Goal: Information Seeking & Learning: Find specific page/section

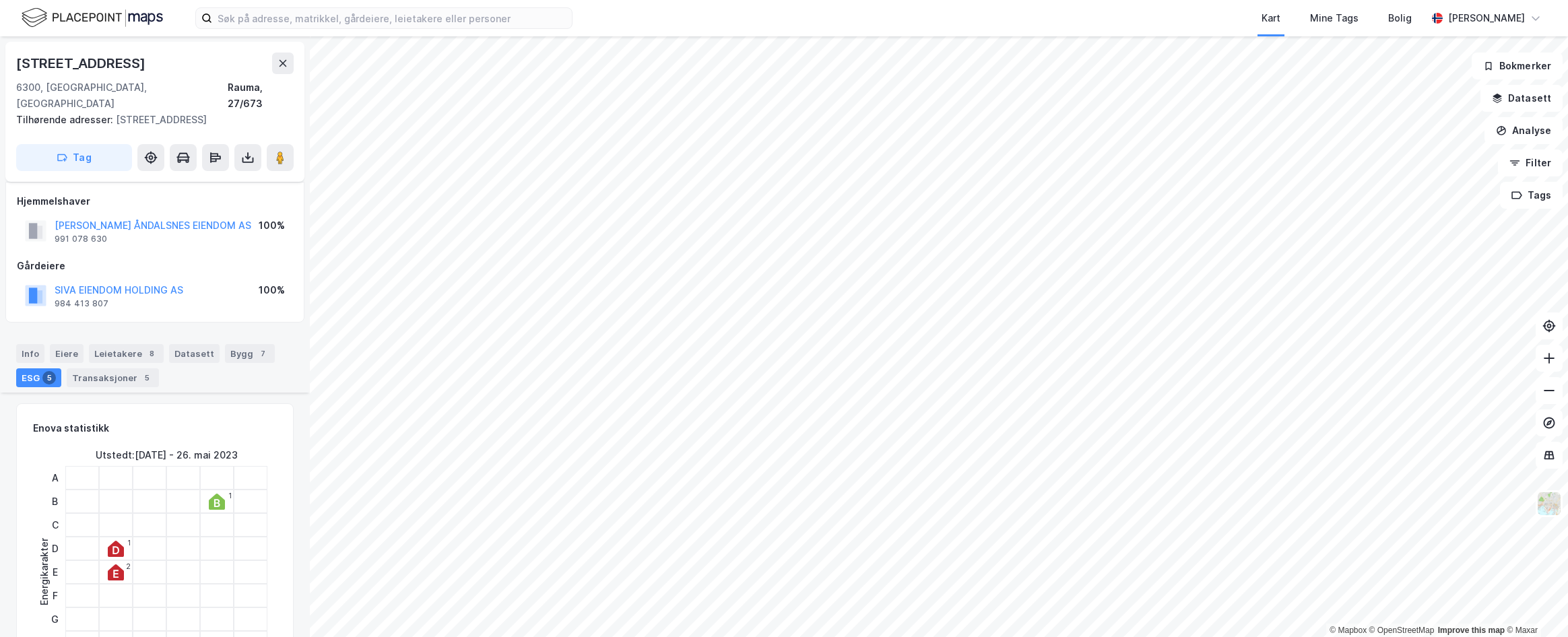
scroll to position [404, 0]
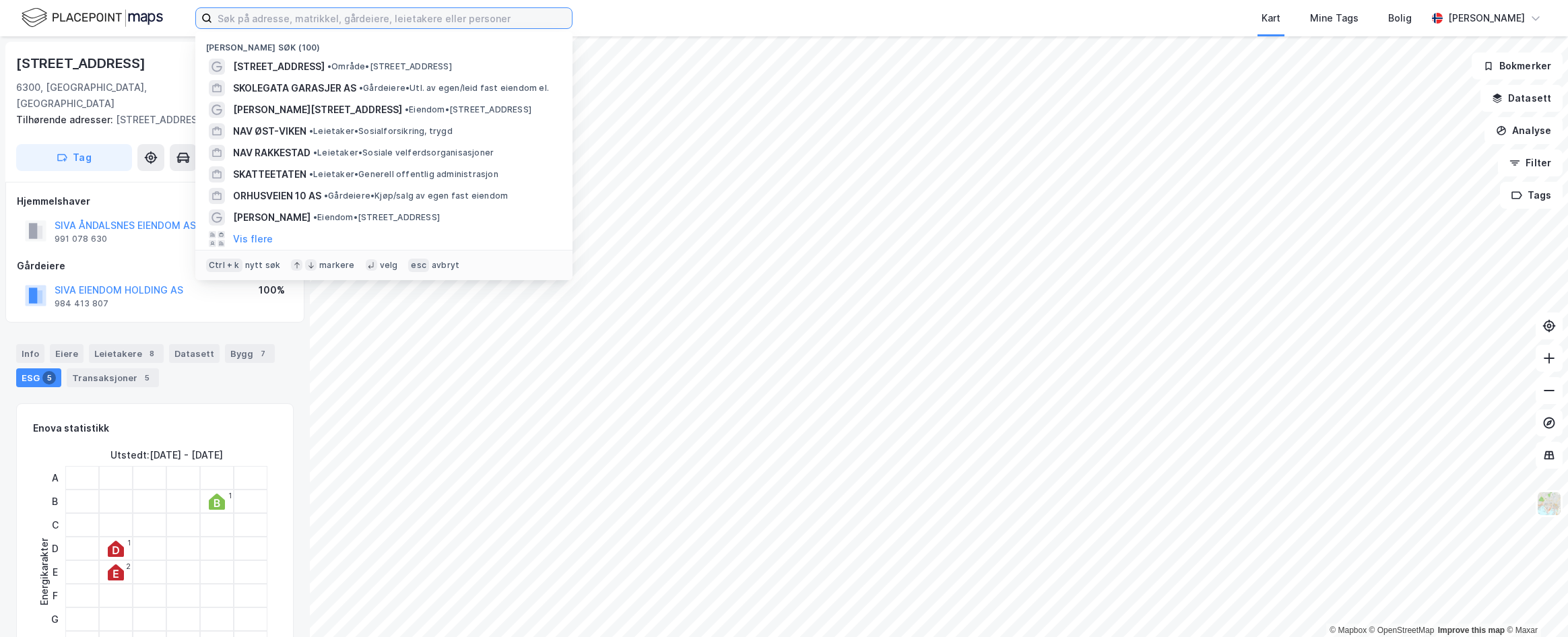
click at [335, 23] on input at bounding box center [392, 18] width 360 height 21
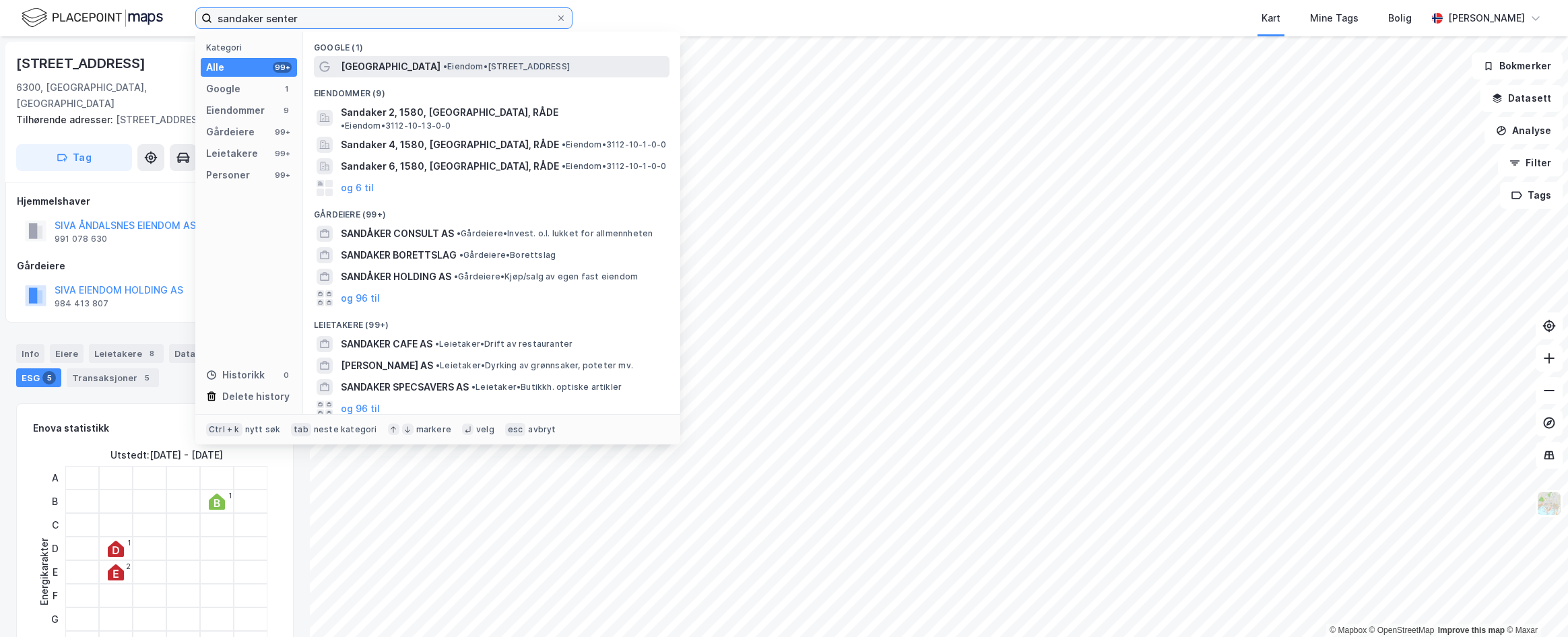
type input "sandaker senter"
click at [403, 60] on span "[GEOGRAPHIC_DATA]" at bounding box center [391, 67] width 100 height 16
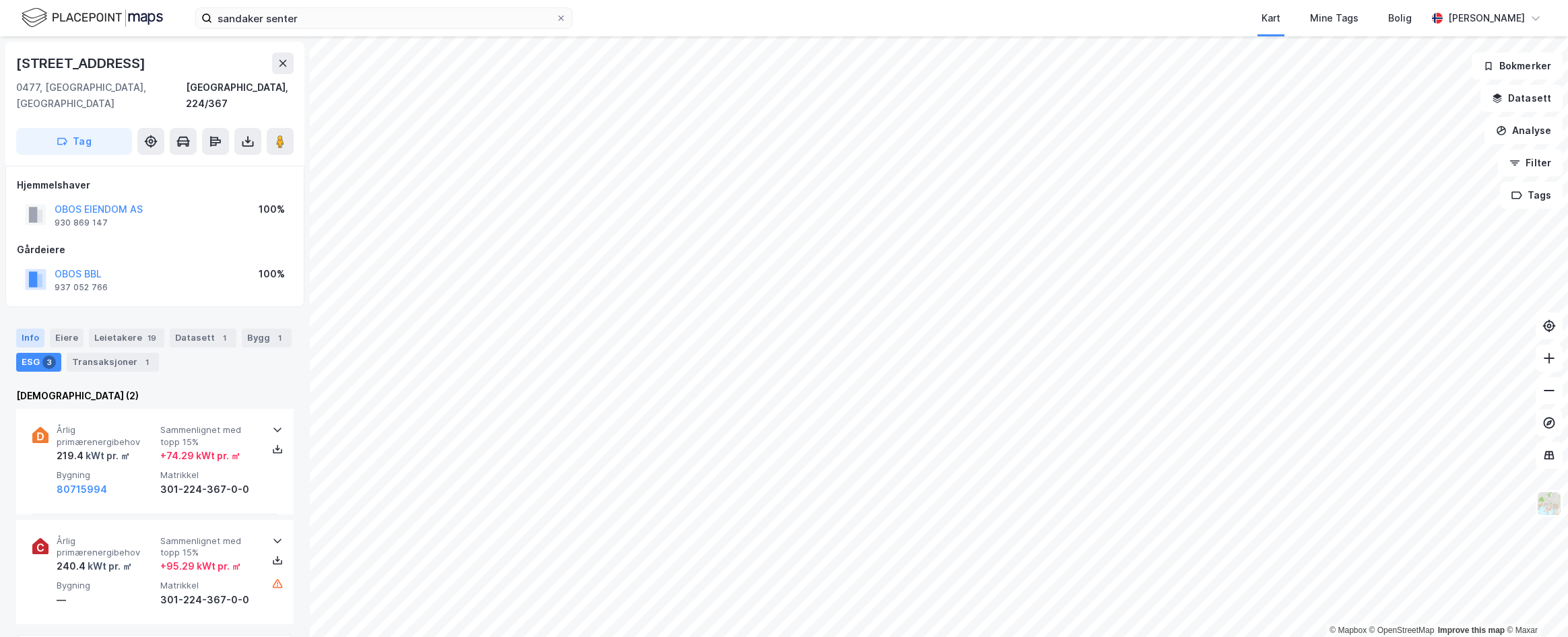
click at [37, 328] on div "Info" at bounding box center [30, 338] width 29 height 19
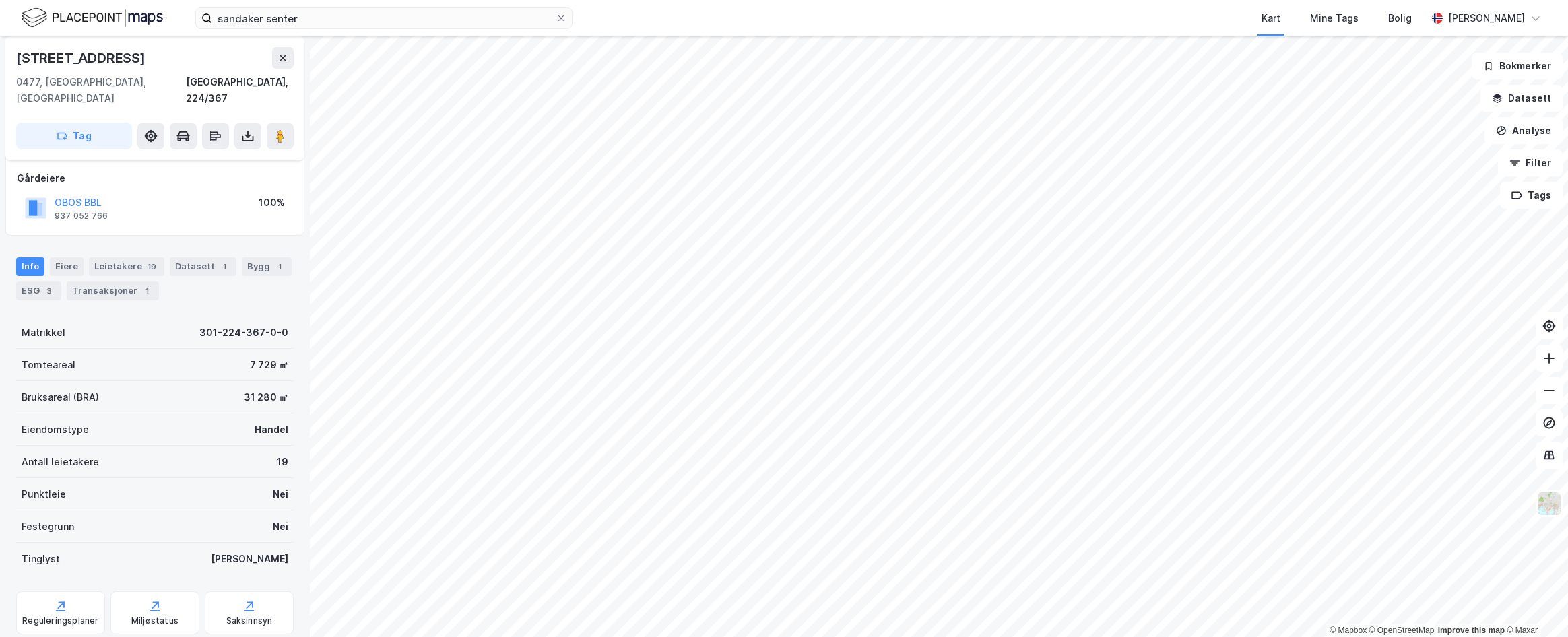
scroll to position [95, 0]
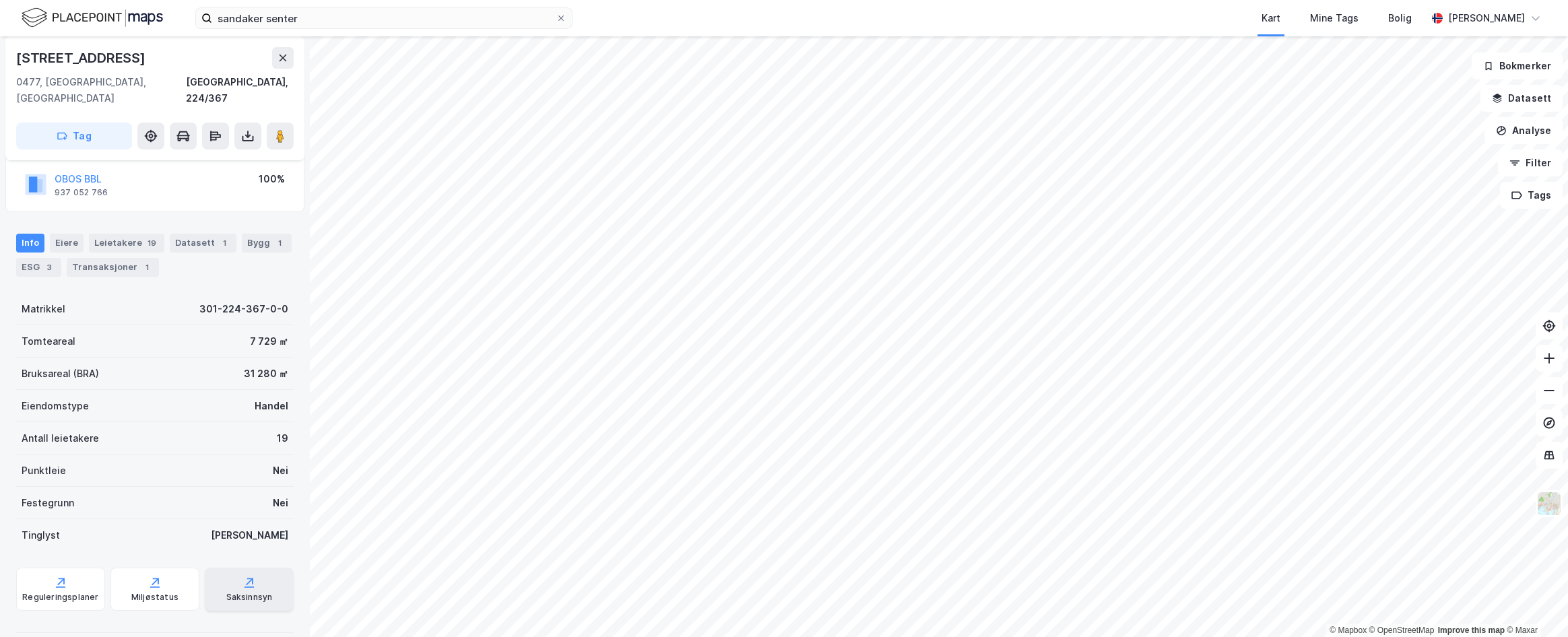
click at [242, 574] on div "Saksinnsyn" at bounding box center [249, 589] width 89 height 43
